Goal: Navigation & Orientation: Understand site structure

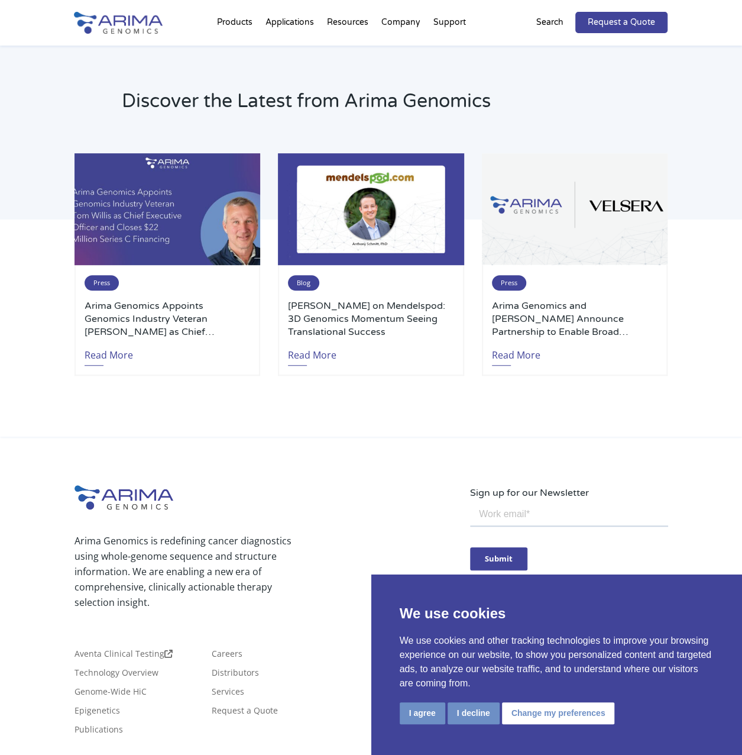
scroll to position [2540, 0]
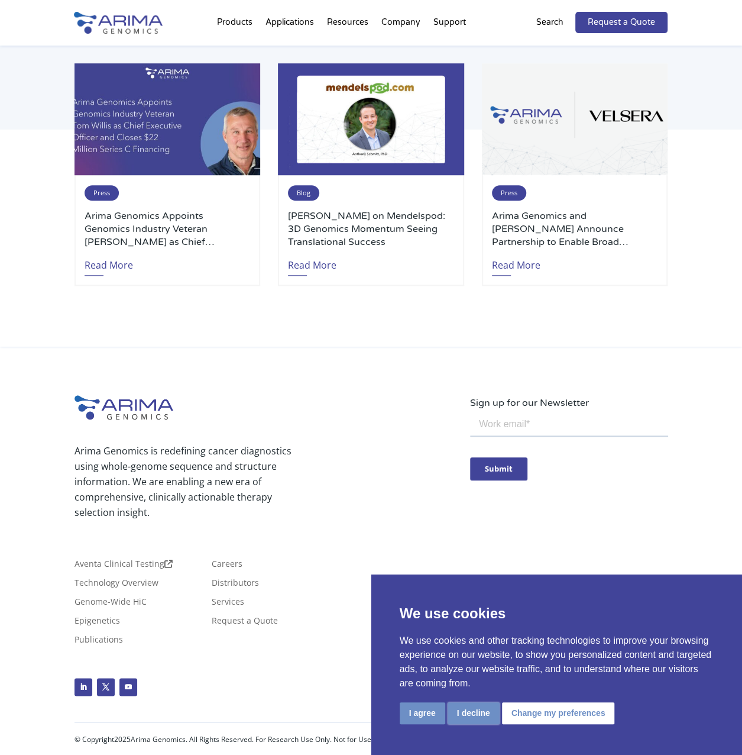
click at [475, 719] on button "I decline" at bounding box center [474, 713] width 52 height 22
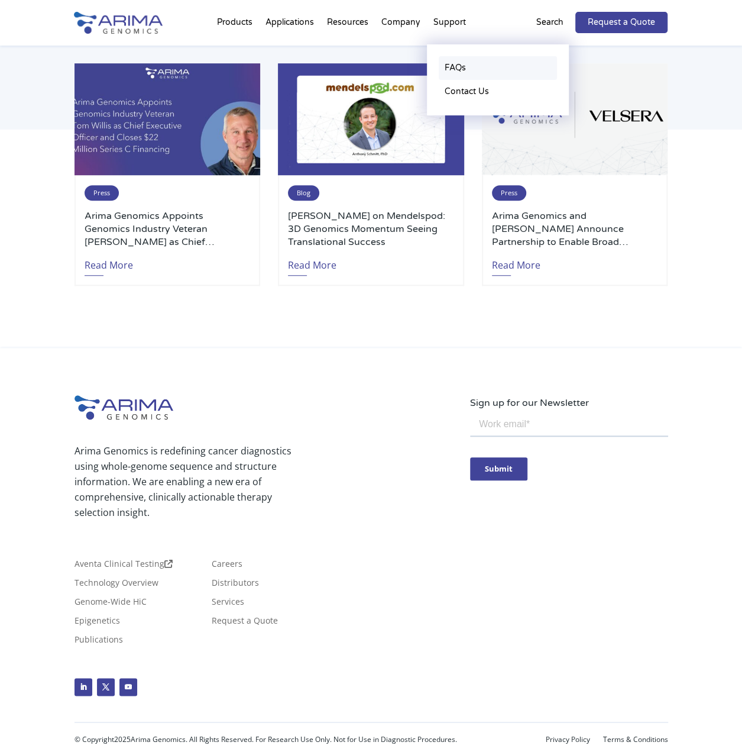
click at [455, 65] on link "FAQs" at bounding box center [498, 68] width 118 height 24
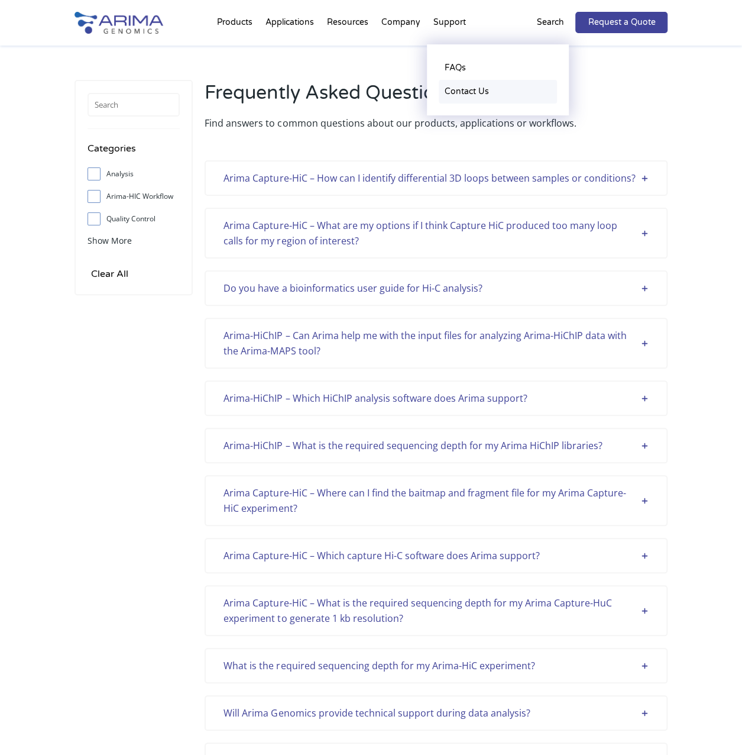
click at [461, 90] on link "Contact Us" at bounding box center [498, 92] width 118 height 24
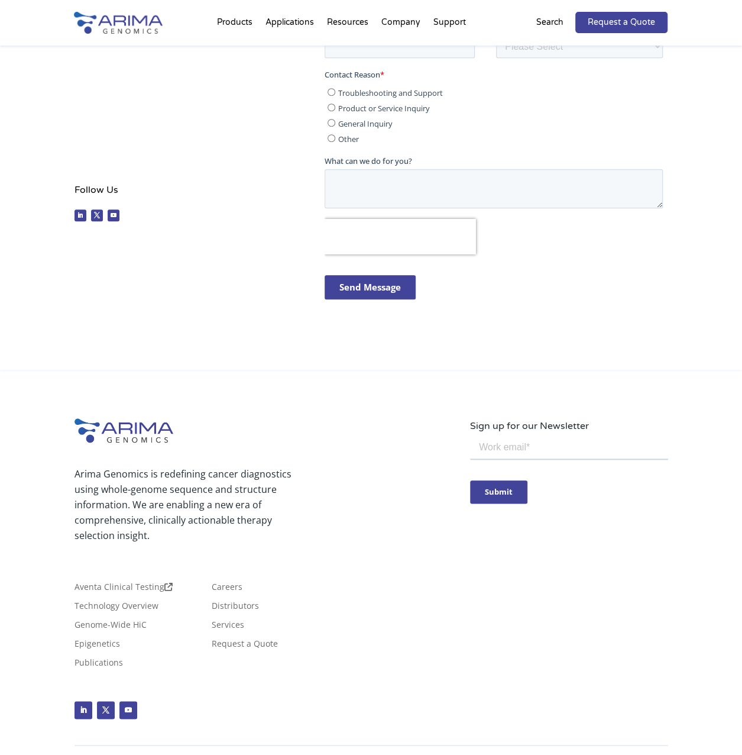
scroll to position [368, 0]
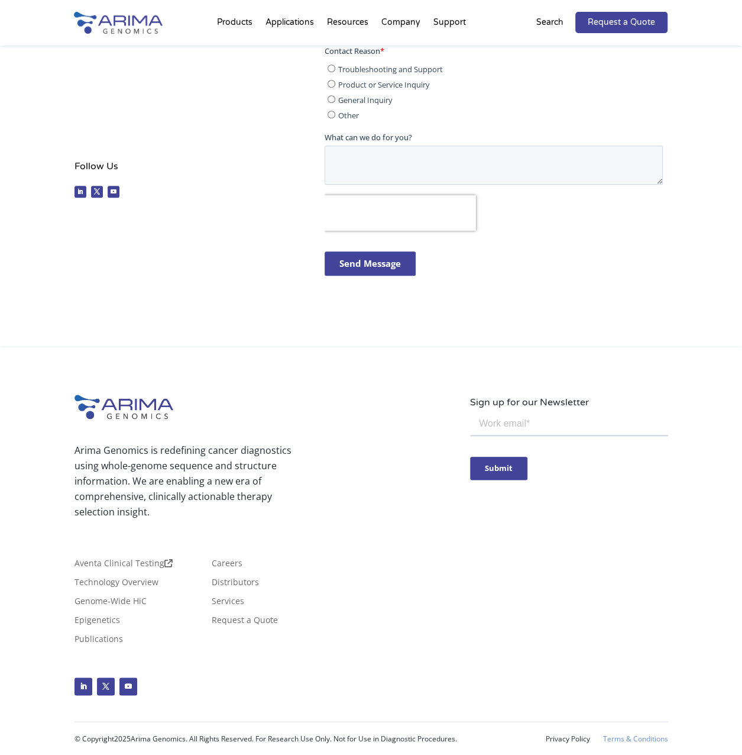
click at [632, 735] on link "Terms & Conditions" at bounding box center [635, 739] width 65 height 8
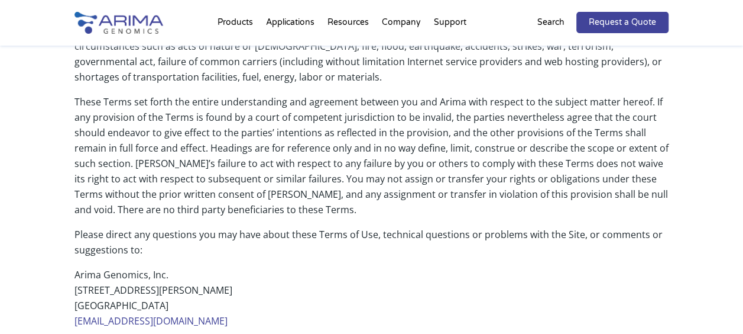
scroll to position [2636, 0]
